Goal: Transaction & Acquisition: Book appointment/travel/reservation

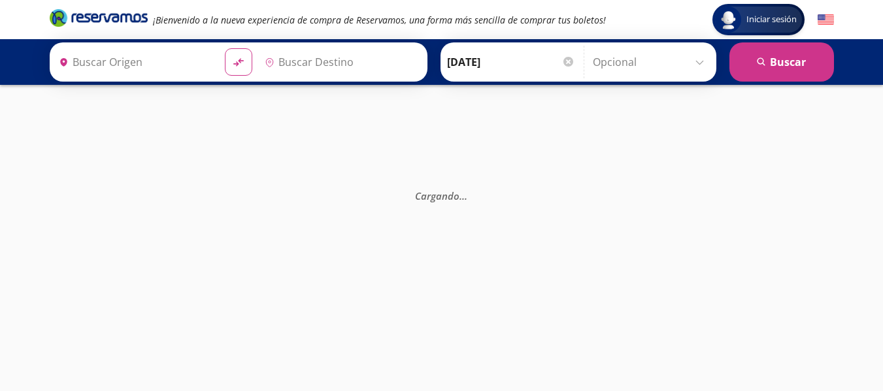
type input "[GEOGRAPHIC_DATA], [GEOGRAPHIC_DATA]"
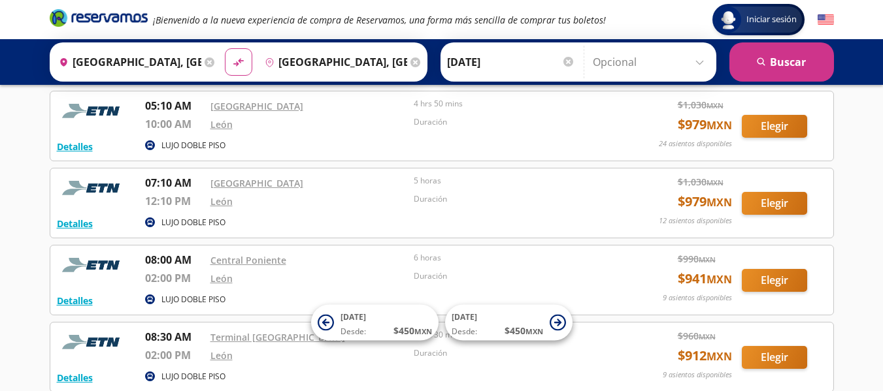
scroll to position [137, 0]
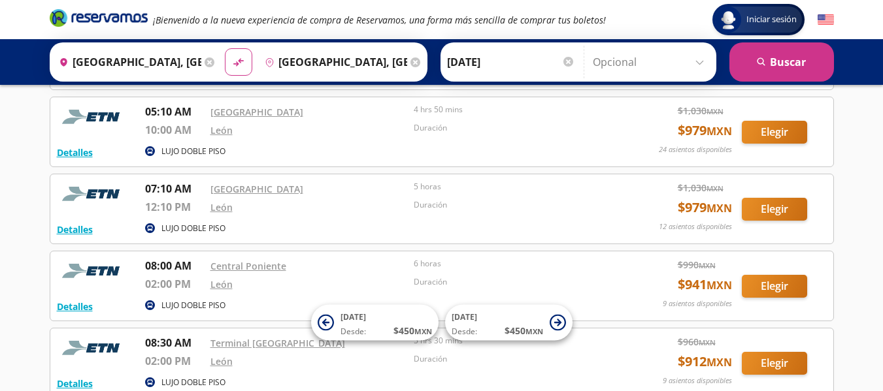
click at [881, 144] on div "Iniciar sesión Iniciar sesión ¡Bienvenido a la nueva experiencia de compra de R…" at bounding box center [441, 385] width 883 height 1044
click at [798, 214] on button "Elegir" at bounding box center [774, 209] width 65 height 23
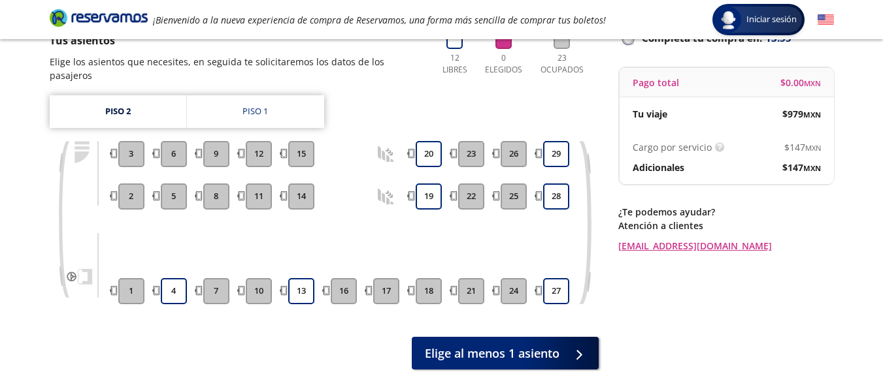
scroll to position [103, 0]
click at [265, 95] on link "Piso 1" at bounding box center [255, 111] width 137 height 33
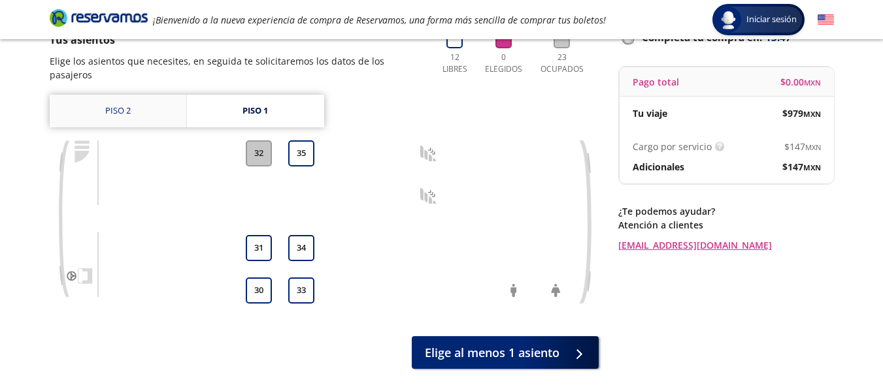
click at [127, 97] on link "Piso 2" at bounding box center [118, 111] width 137 height 33
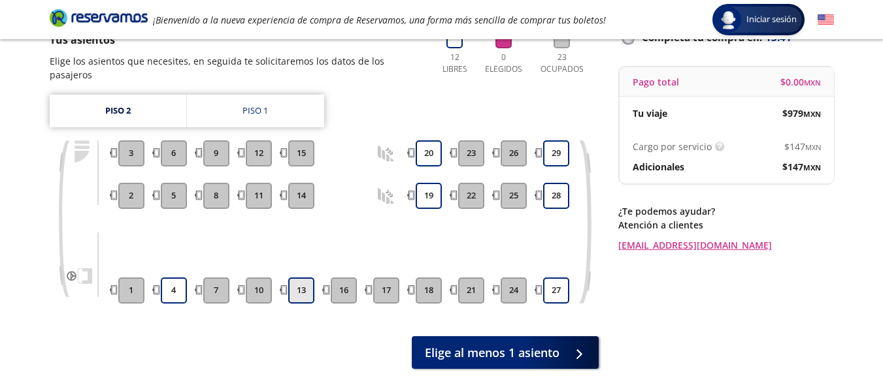
click at [297, 278] on button "13" at bounding box center [301, 291] width 26 height 26
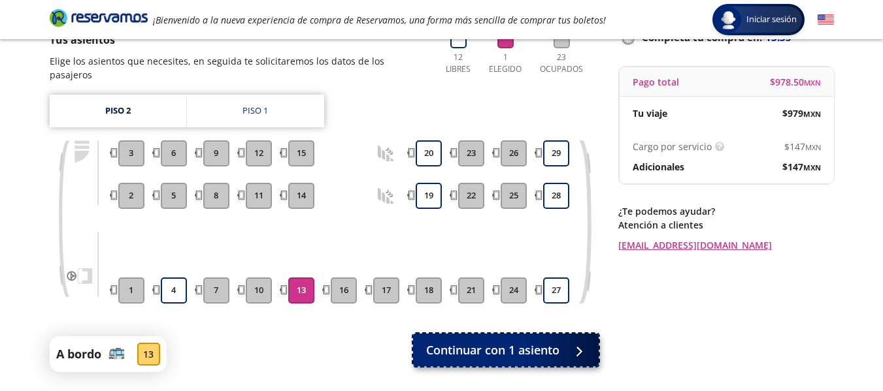
click at [495, 342] on span "Continuar con 1 asiento" at bounding box center [492, 351] width 133 height 18
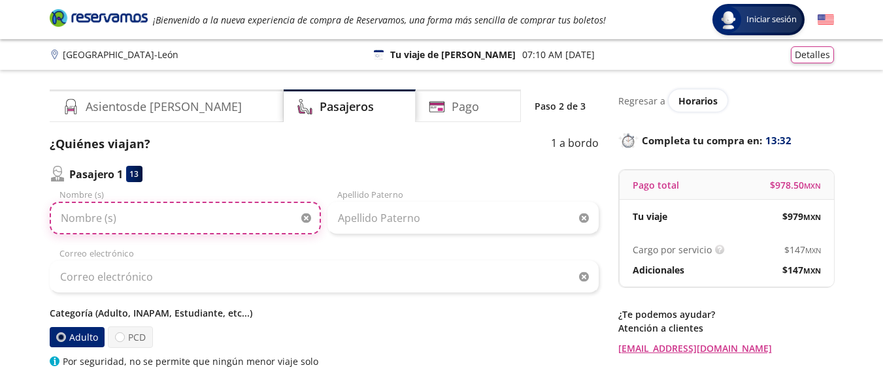
click at [225, 208] on input "Nombre (s)" at bounding box center [185, 218] width 271 height 33
type input "[PERSON_NAME]"
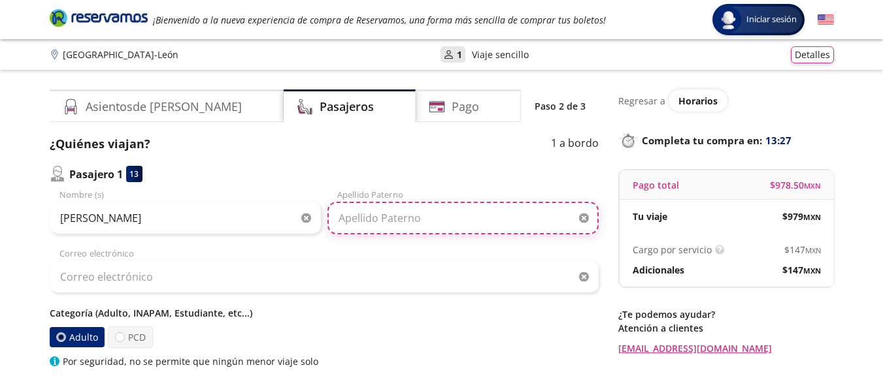
click at [378, 213] on input "Apellido Paterno" at bounding box center [462, 218] width 271 height 33
type input "[PERSON_NAME]"
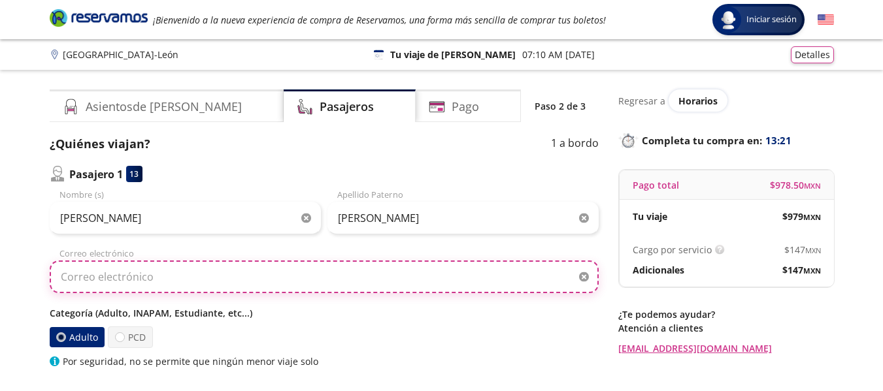
click at [293, 274] on input "Correo electrónico" at bounding box center [324, 277] width 549 height 33
type input "[EMAIL_ADDRESS][PERSON_NAME][DOMAIN_NAME]"
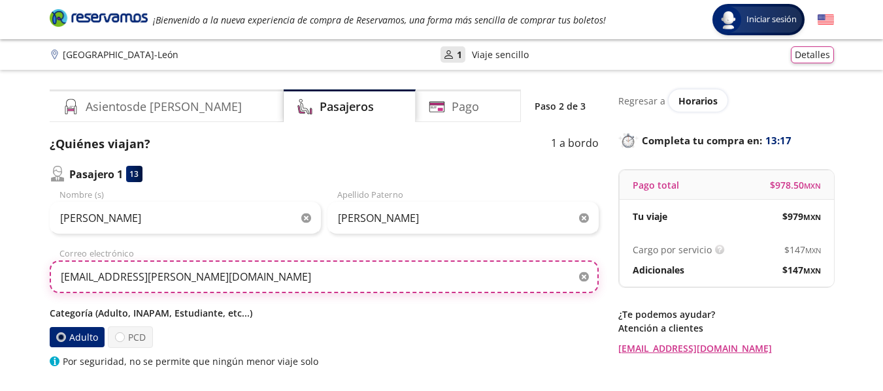
scroll to position [20, 0]
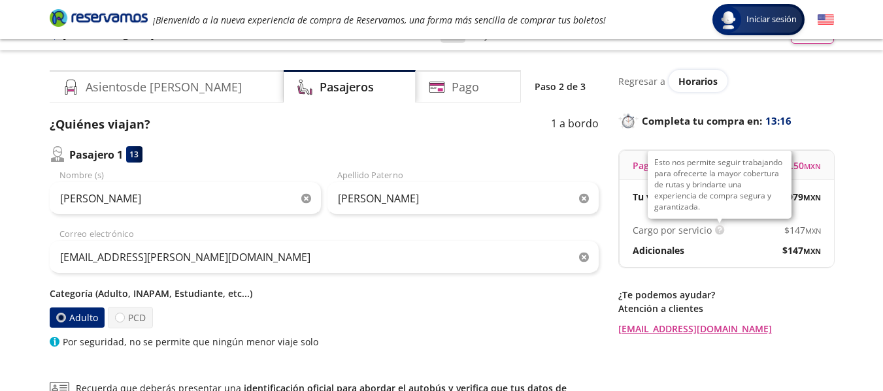
click at [719, 231] on img at bounding box center [720, 230] width 10 height 10
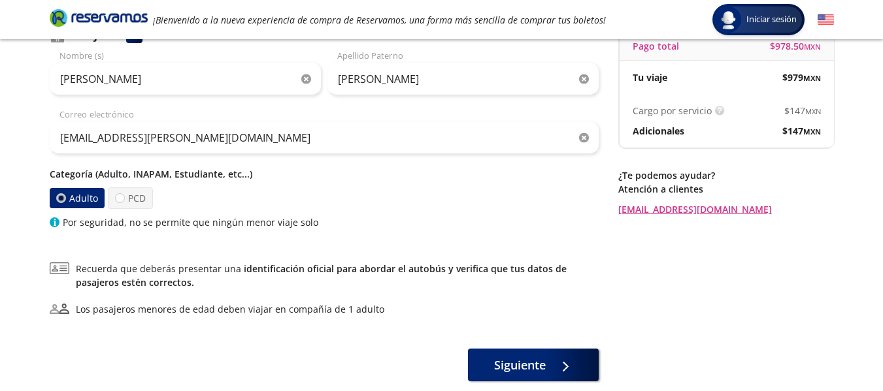
scroll to position [143, 0]
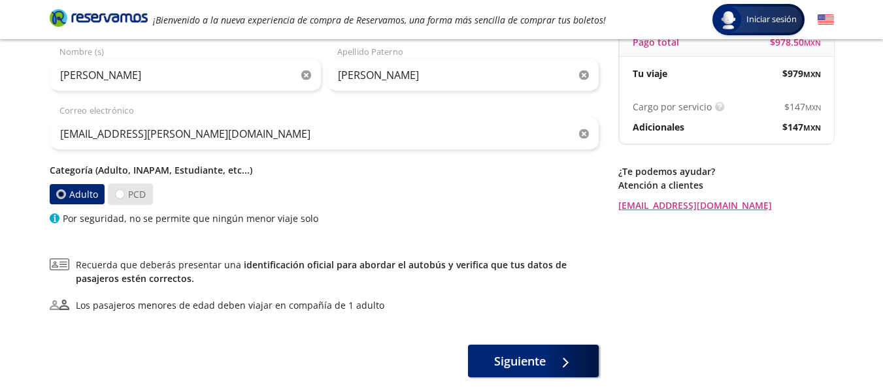
click at [134, 197] on label "PCD" at bounding box center [130, 195] width 45 height 22
click at [124, 197] on input "PCD" at bounding box center [120, 194] width 8 height 8
radio input "true"
click at [87, 198] on label "Adulto" at bounding box center [77, 195] width 56 height 22
click at [66, 198] on input "Adulto" at bounding box center [62, 194] width 8 height 8
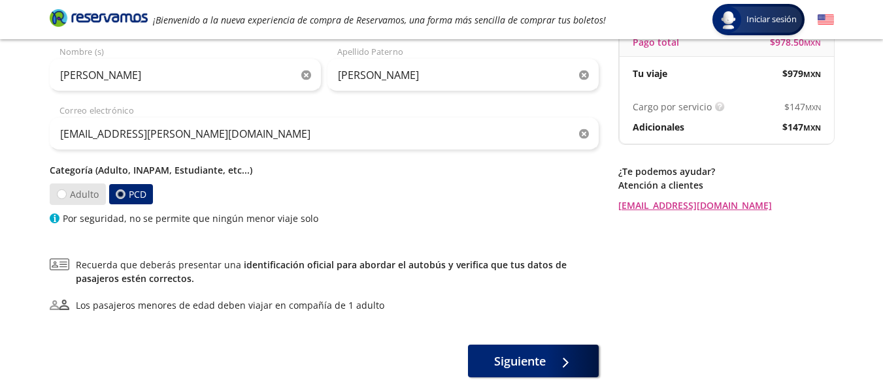
radio input "true"
radio input "false"
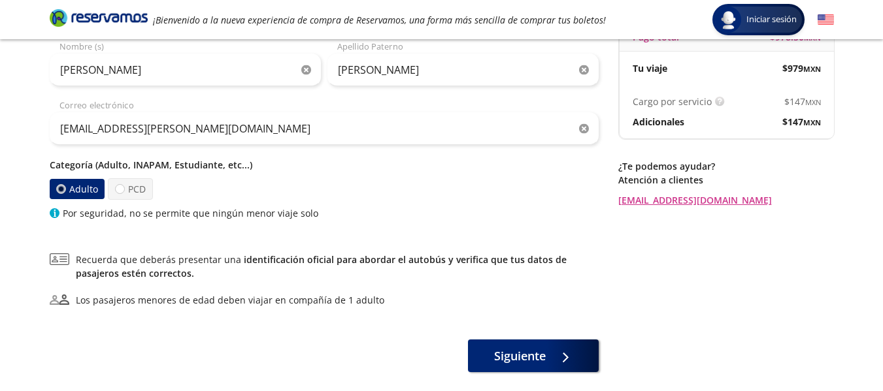
scroll to position [186, 0]
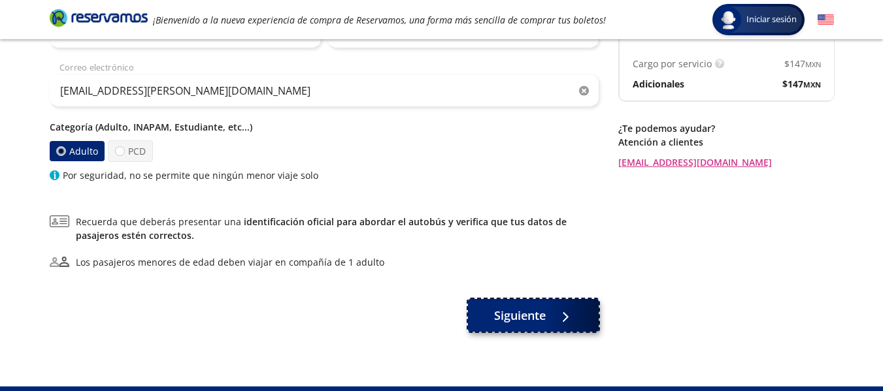
click at [512, 318] on span "Siguiente" at bounding box center [520, 316] width 52 height 18
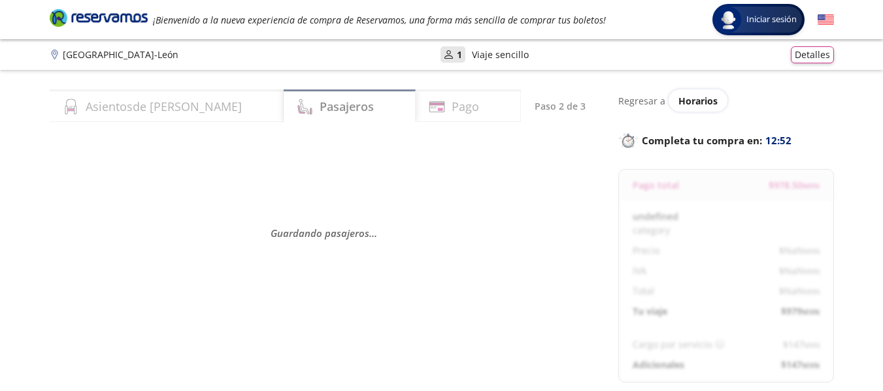
select select "MX"
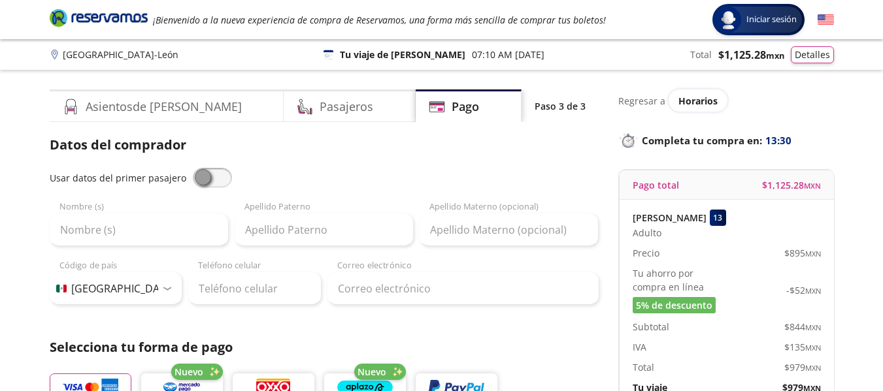
click at [206, 177] on span at bounding box center [212, 178] width 39 height 20
click at [193, 168] on input "checkbox" at bounding box center [193, 168] width 0 height 0
type input "[PERSON_NAME]"
type input "[EMAIL_ADDRESS][PERSON_NAME][DOMAIN_NAME]"
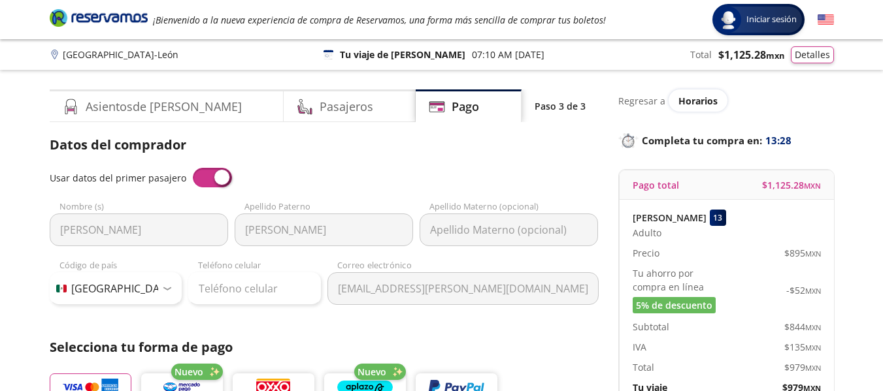
click at [218, 178] on span at bounding box center [212, 178] width 39 height 20
click at [193, 168] on input "checkbox" at bounding box center [193, 168] width 0 height 0
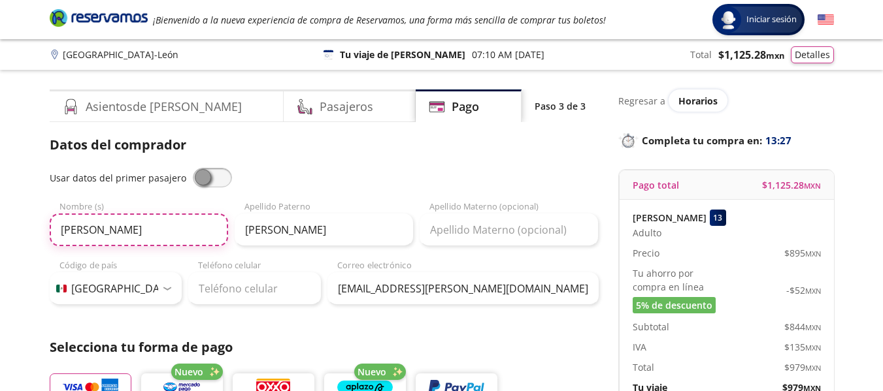
drag, startPoint x: 163, startPoint y: 240, endPoint x: 0, endPoint y: 219, distance: 164.0
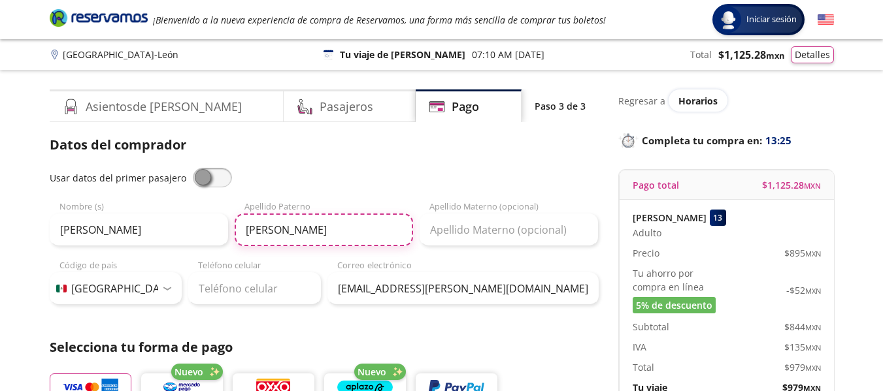
click at [284, 236] on input "[PERSON_NAME]" at bounding box center [324, 230] width 178 height 33
drag, startPoint x: 278, startPoint y: 235, endPoint x: 377, endPoint y: 229, distance: 98.8
click at [377, 229] on input "[PERSON_NAME]" at bounding box center [324, 230] width 178 height 33
type input "rojas"
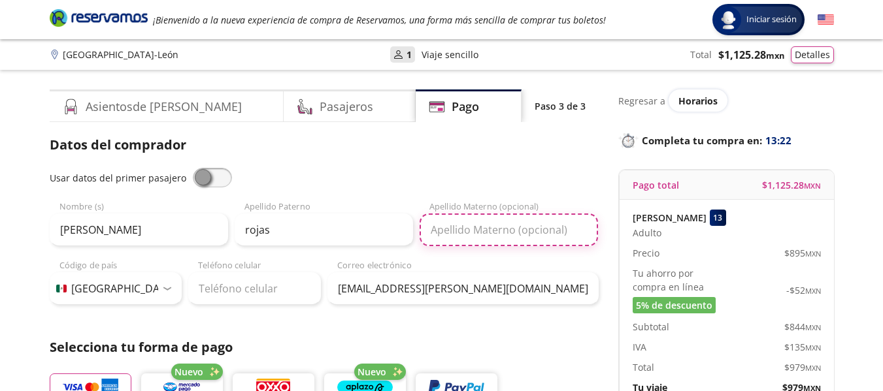
click at [476, 227] on input "Apellido Materno (opcional)" at bounding box center [508, 230] width 178 height 33
type input "camara"
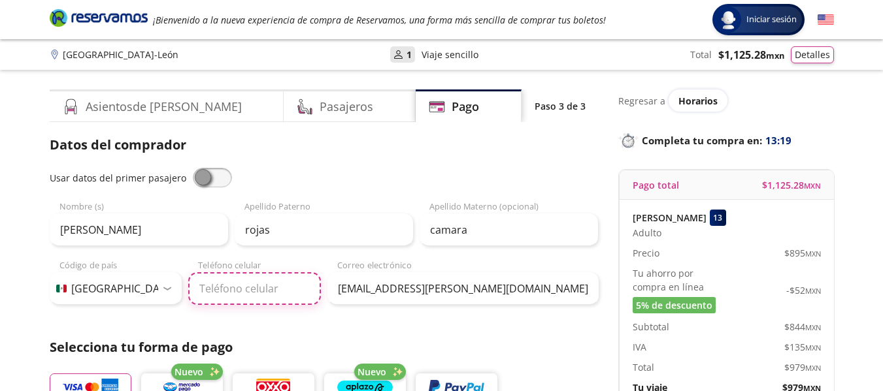
click at [266, 299] on input "Teléfono celular" at bounding box center [254, 288] width 133 height 33
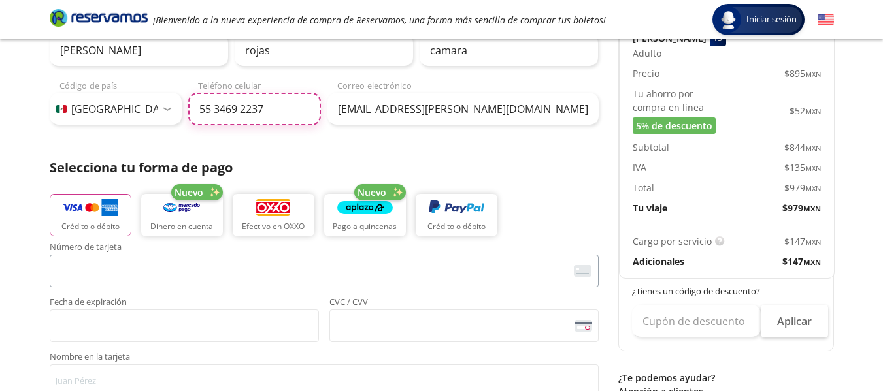
type input "55 3469 2237"
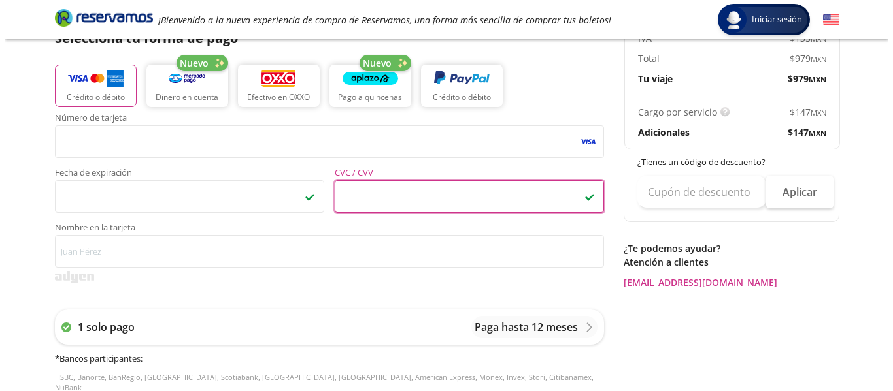
scroll to position [342, 0]
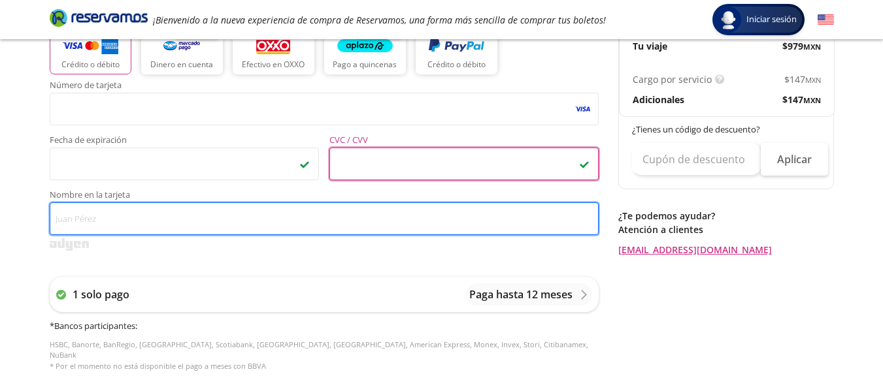
click at [238, 219] on input "Nombre en la tarjeta" at bounding box center [324, 219] width 549 height 33
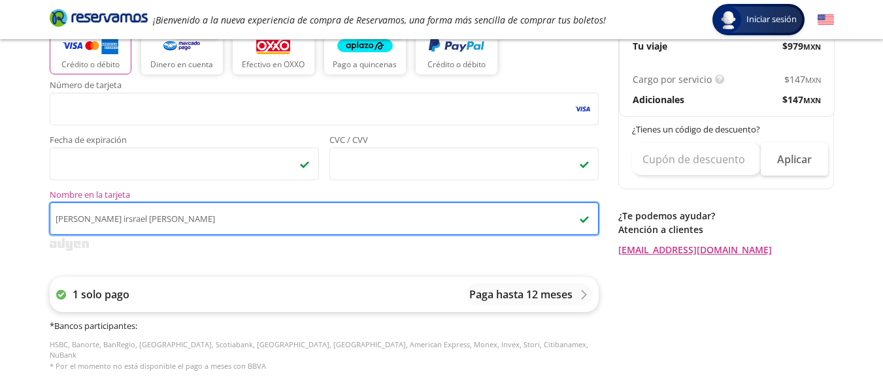
type input "[PERSON_NAME] irsrael [PERSON_NAME]"
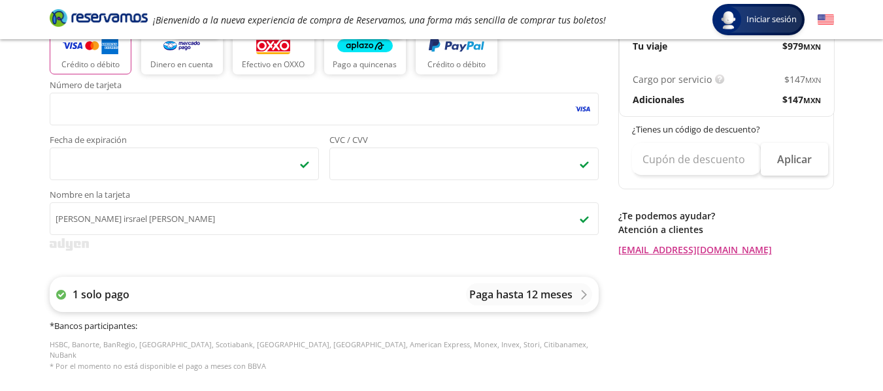
click at [472, 302] on p "Paga hasta 12 meses" at bounding box center [520, 295] width 103 height 16
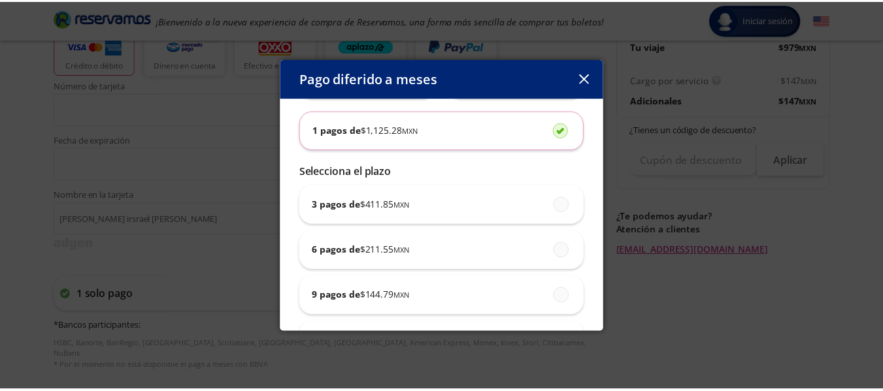
scroll to position [62, 0]
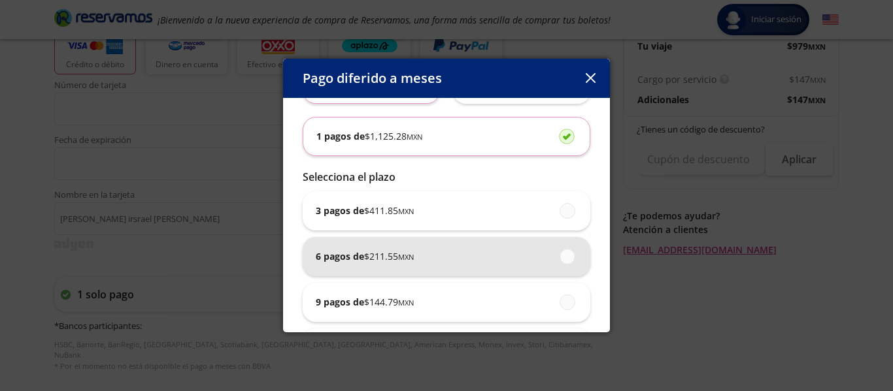
click at [467, 266] on div "6 pagos de $ 211.55 MXN" at bounding box center [446, 256] width 261 height 39
click at [559, 261] on input "6 pagos de $ 211.55 MXN" at bounding box center [563, 256] width 8 height 8
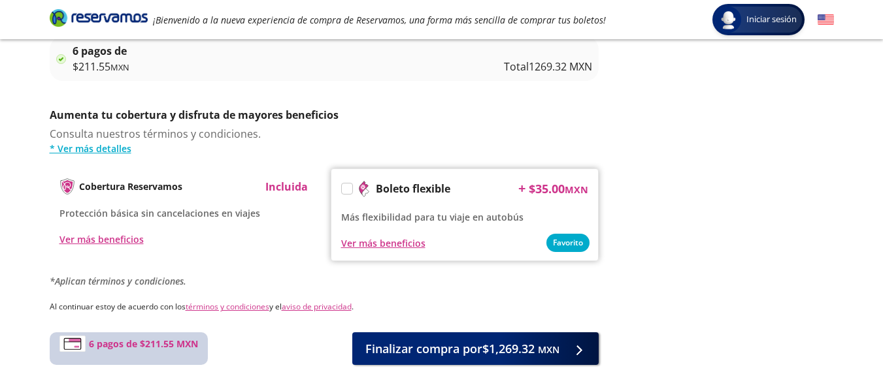
scroll to position [677, 0]
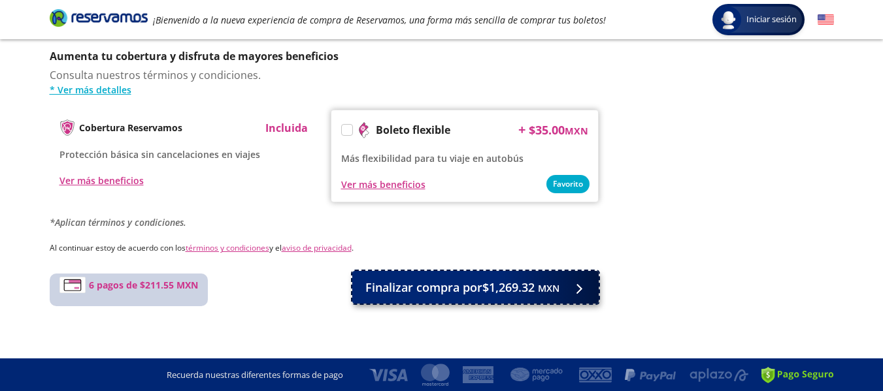
click at [535, 296] on span "Finalizar compra por $1,269.32 MXN" at bounding box center [462, 288] width 194 height 18
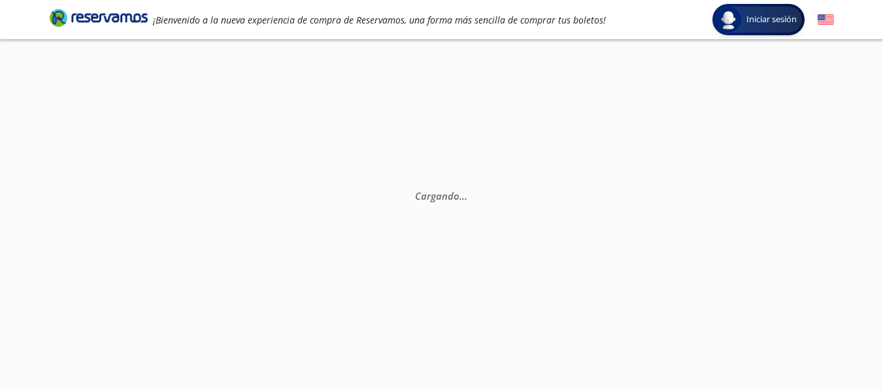
scroll to position [22, 0]
